Goal: Navigation & Orientation: Find specific page/section

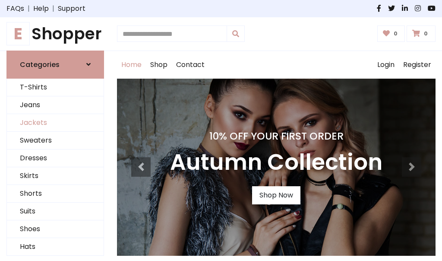
click at [55, 123] on link "Jackets" at bounding box center [55, 123] width 97 height 18
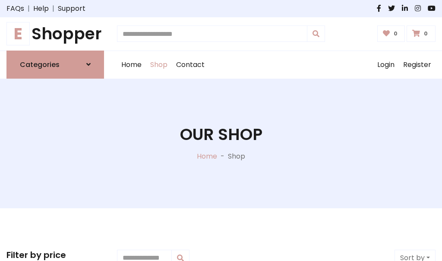
scroll to position [390, 0]
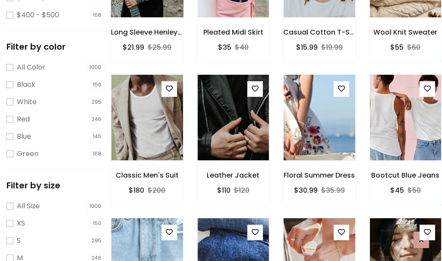
scroll to position [44, 0]
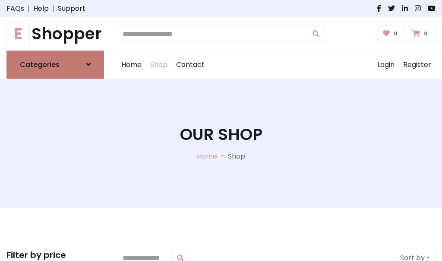
click at [55, 64] on h6 "Categories" at bounding box center [40, 64] width 40 height 8
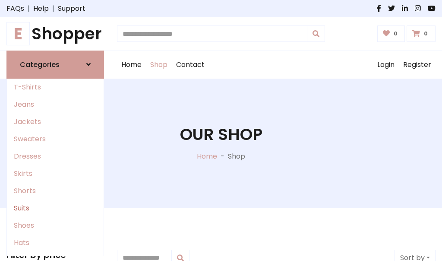
click at [55, 208] on link "Suits" at bounding box center [55, 208] width 97 height 17
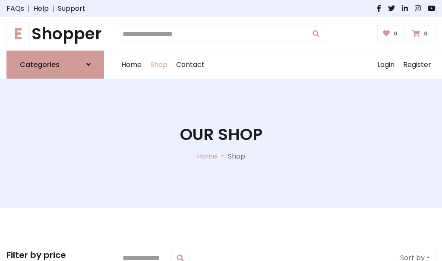
scroll to position [624, 0]
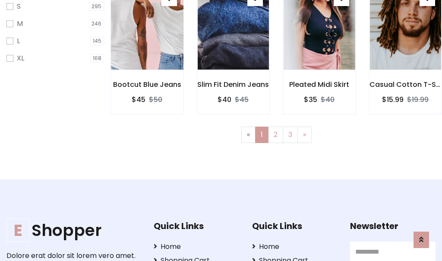
scroll to position [43, 0]
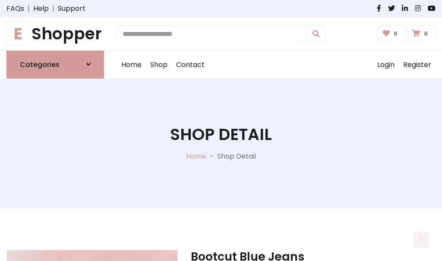
scroll to position [807, 0]
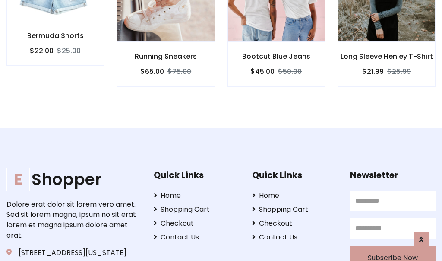
scroll to position [806, 0]
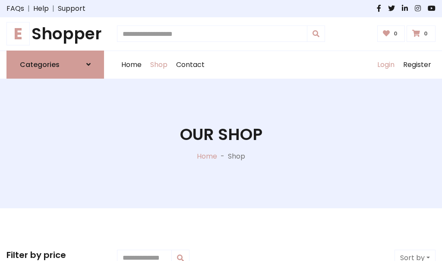
click at [386, 64] on link "Login" at bounding box center [386, 65] width 26 height 28
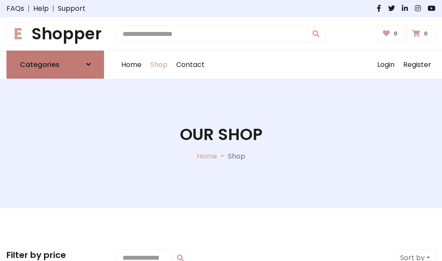
click at [89, 64] on icon at bounding box center [88, 64] width 4 height 7
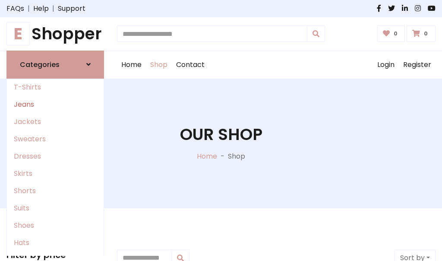
click at [55, 104] on link "Jeans" at bounding box center [55, 104] width 97 height 17
